Goal: Information Seeking & Learning: Learn about a topic

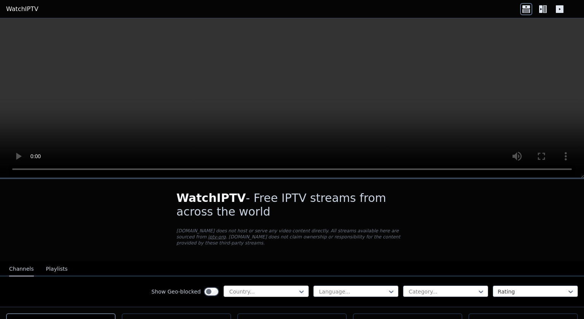
click at [265, 288] on div at bounding box center [263, 292] width 69 height 8
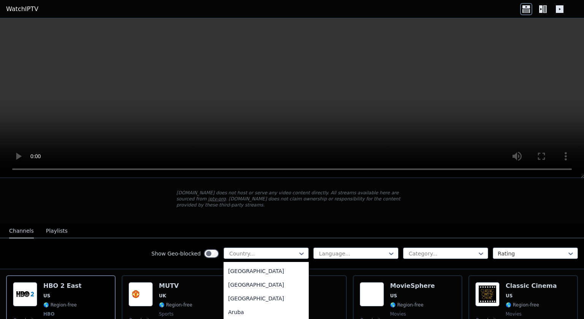
scroll to position [76, 0]
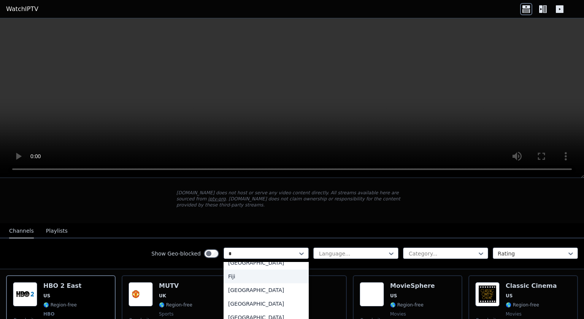
type input "**"
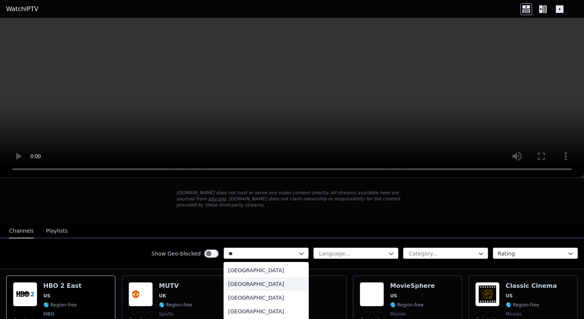
click at [251, 278] on div "[GEOGRAPHIC_DATA]" at bounding box center [266, 284] width 85 height 14
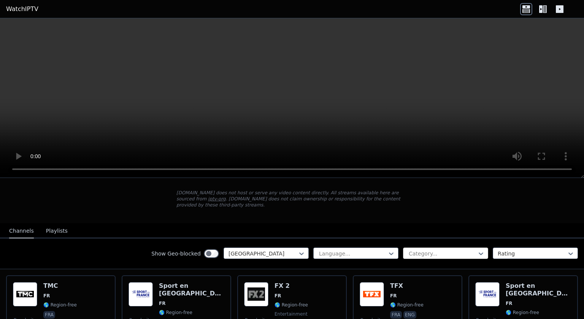
click at [431, 250] on div at bounding box center [442, 254] width 69 height 8
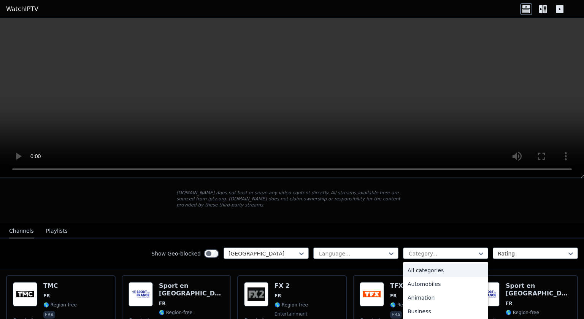
type input "*"
click at [429, 307] on div "Sports" at bounding box center [445, 314] width 85 height 14
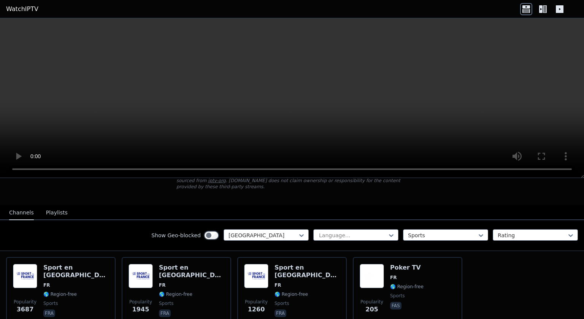
scroll to position [50, 0]
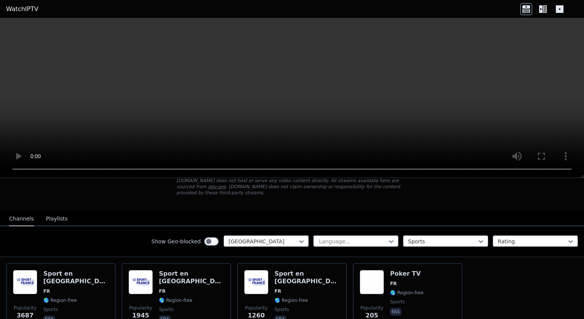
click at [513, 242] on div "Show Geo-blocked France Language... option Sports, selected. Sports Rating" at bounding box center [292, 241] width 584 height 31
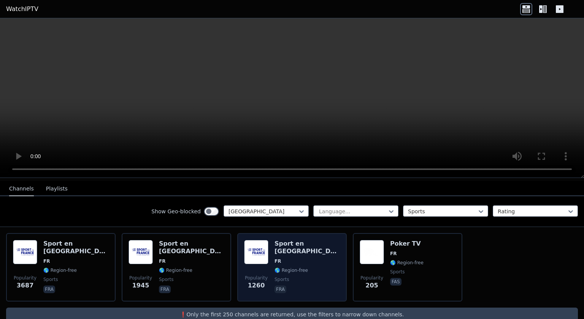
scroll to position [88, 0]
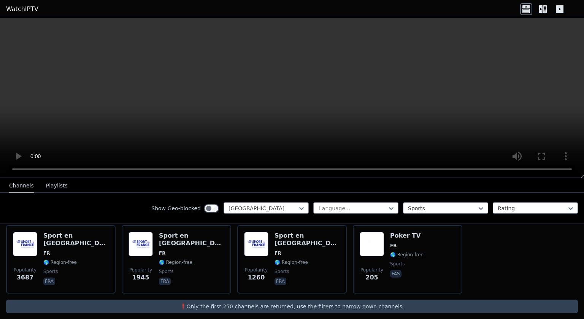
click at [275, 303] on p "❗️Only the first 250 channels are returned, use the filters to narrow down chan…" at bounding box center [292, 307] width 566 height 8
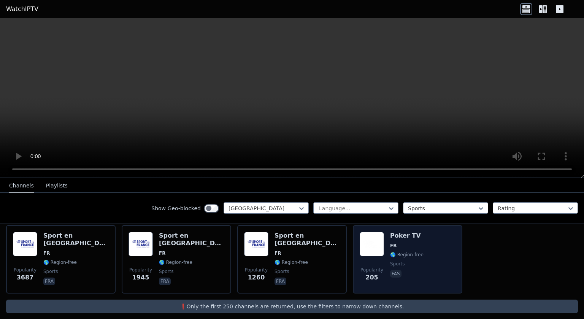
scroll to position [12, 0]
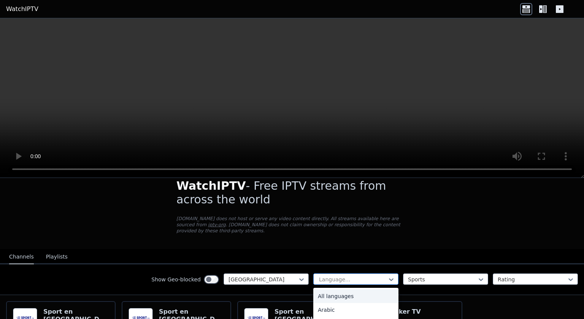
click at [348, 276] on div at bounding box center [352, 280] width 69 height 8
click at [342, 276] on div at bounding box center [352, 280] width 69 height 8
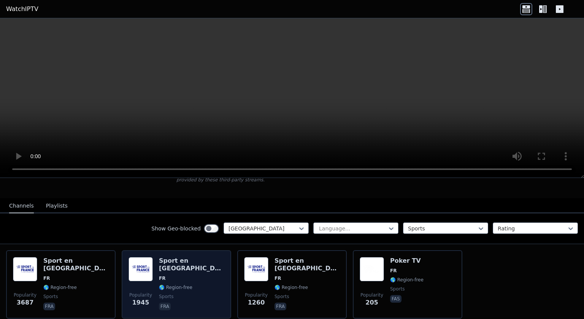
scroll to position [88, 0]
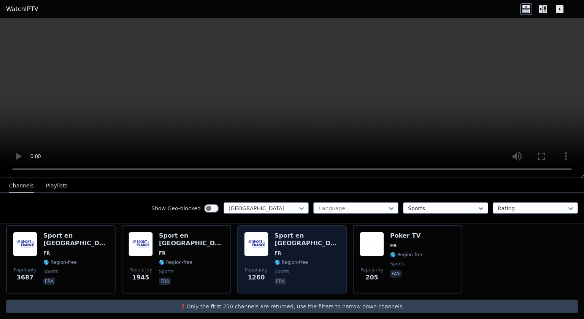
click at [276, 250] on span "FR" at bounding box center [278, 253] width 6 height 6
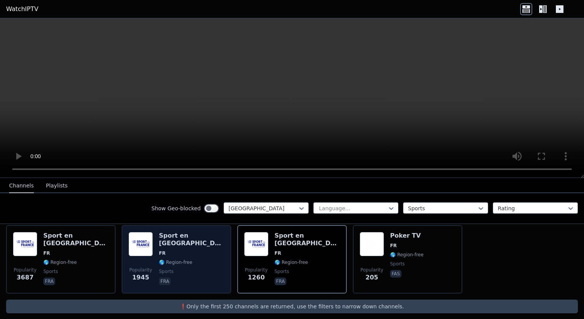
click at [176, 276] on div "Sport en [GEOGRAPHIC_DATA] FR 🌎 Region-free sports fra" at bounding box center [191, 259] width 65 height 55
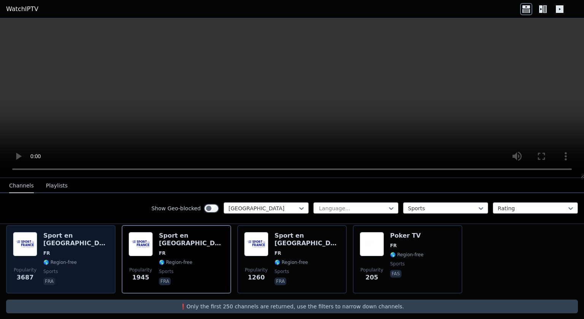
click at [104, 283] on div "Popularity 3687 Sport en [GEOGRAPHIC_DATA] FR 🌎 Region-free sports fra" at bounding box center [61, 259] width 110 height 68
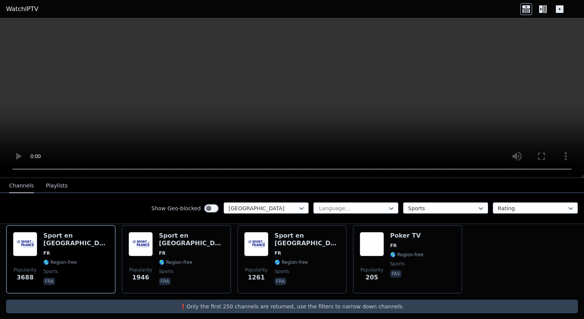
drag, startPoint x: 423, startPoint y: 55, endPoint x: 448, endPoint y: 46, distance: 26.7
